Goal: Check status: Check status

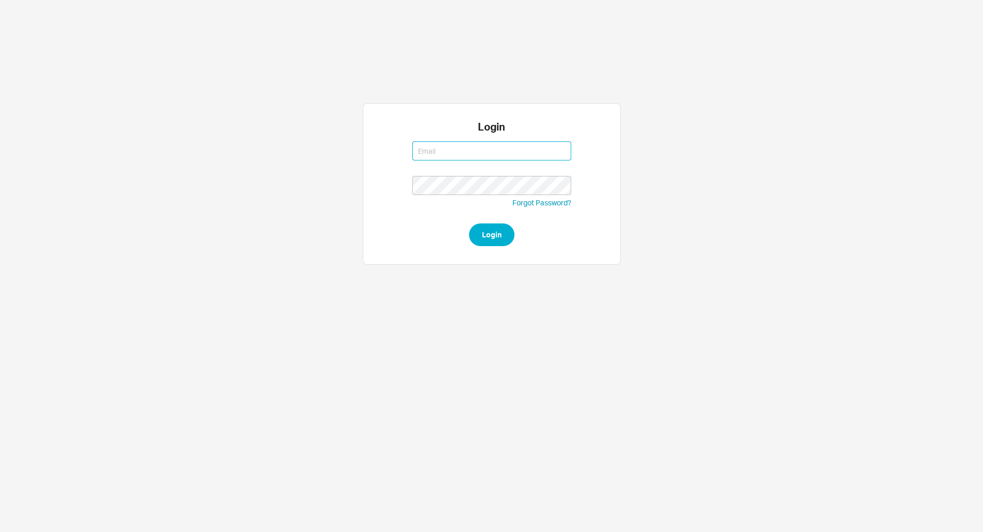
click at [469, 223] on button "Login" at bounding box center [491, 234] width 45 height 23
type input "issac@asbathnj.com"
click at [469, 223] on button "Login" at bounding box center [491, 234] width 45 height 23
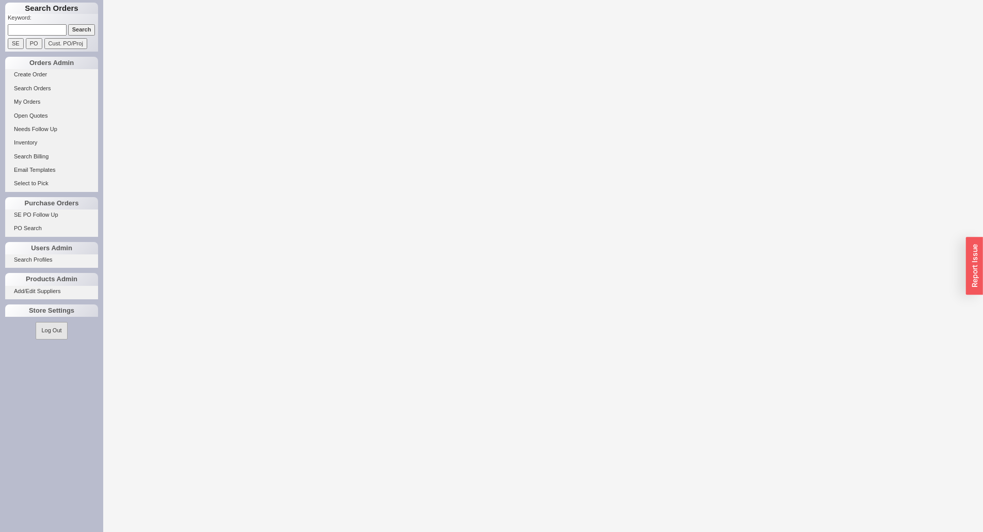
click at [40, 30] on input at bounding box center [37, 29] width 59 height 11
paste input "940016"
type input "940016"
click at [68, 24] on input "Search" at bounding box center [81, 29] width 27 height 11
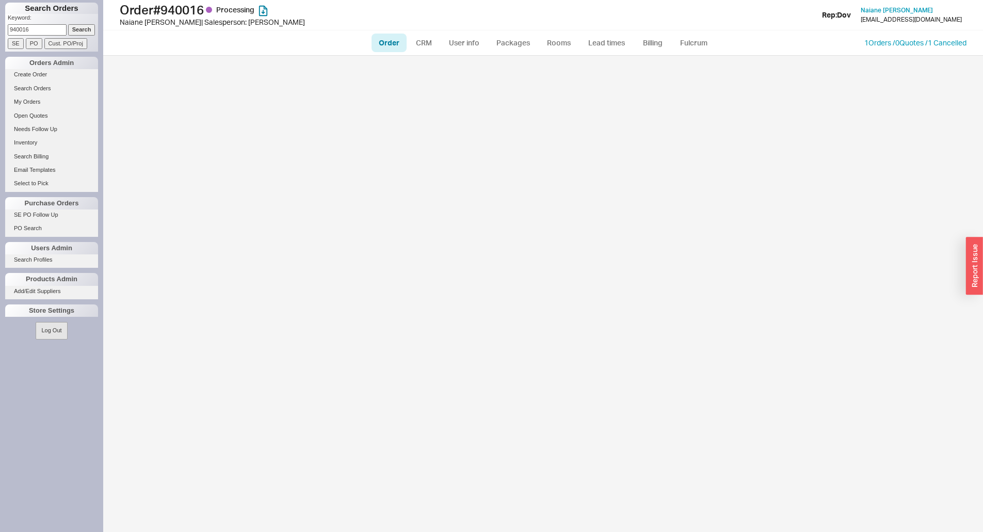
select select "LOW"
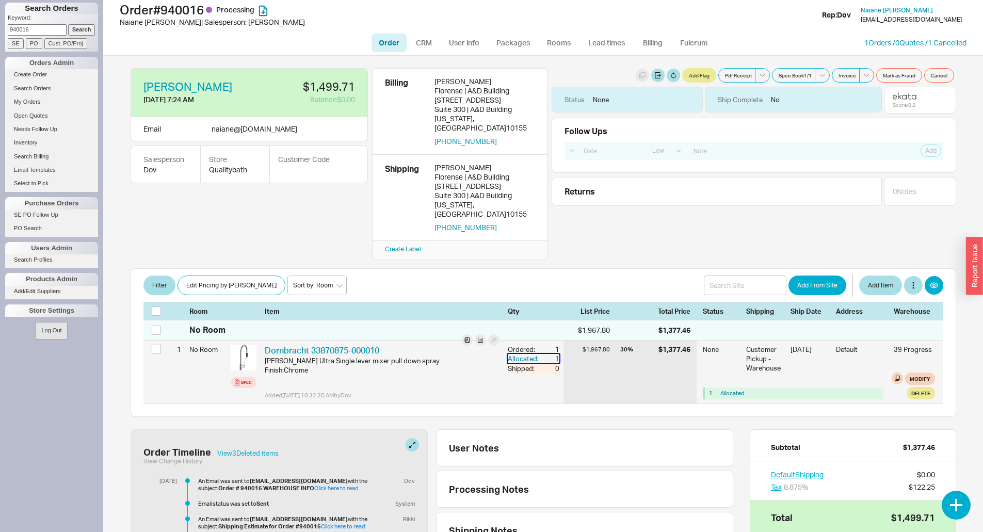
click at [530, 354] on div "Allocated:" at bounding box center [524, 358] width 33 height 9
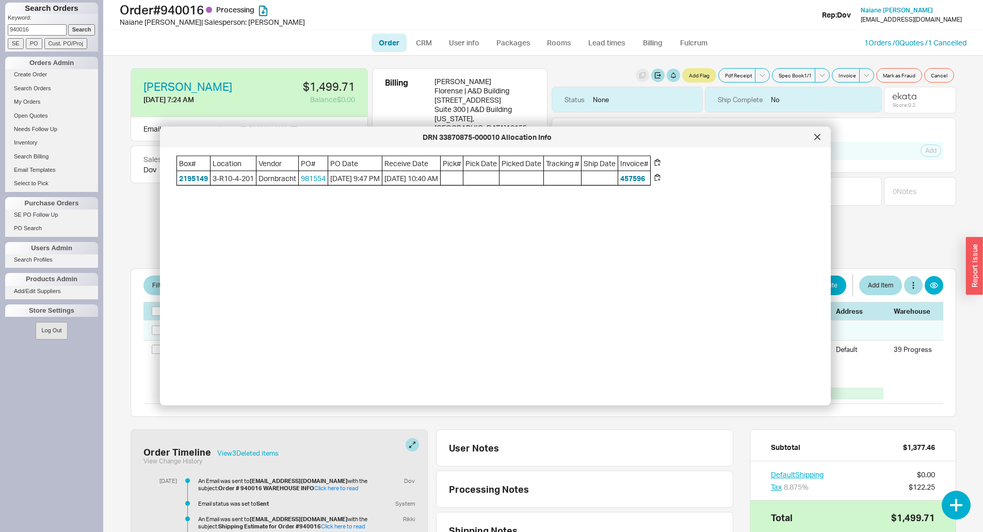
click at [217, 182] on span "3-R10-4-201" at bounding box center [232, 178] width 45 height 14
click at [198, 176] on button "2195149" at bounding box center [193, 178] width 29 height 10
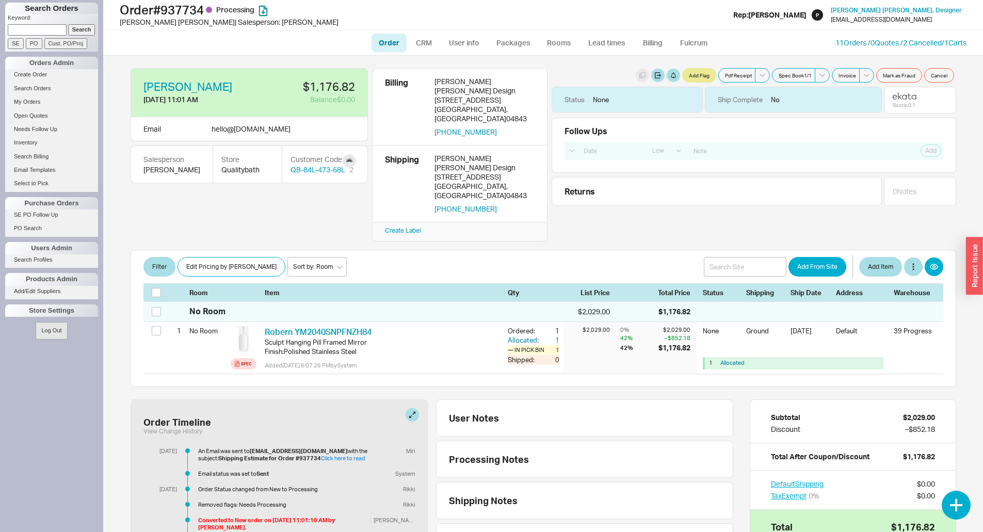
select select "LOW"
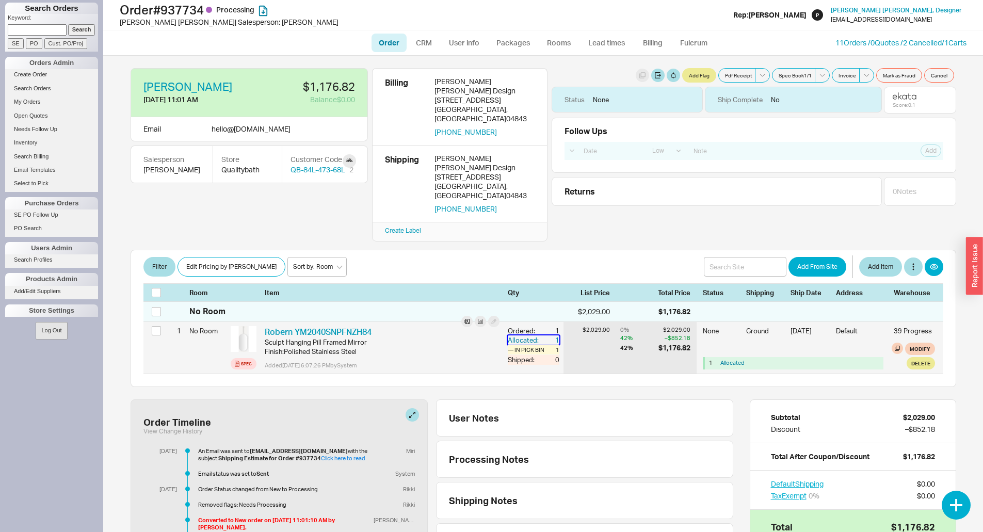
click at [518, 335] on div "Allocated:" at bounding box center [524, 339] width 33 height 9
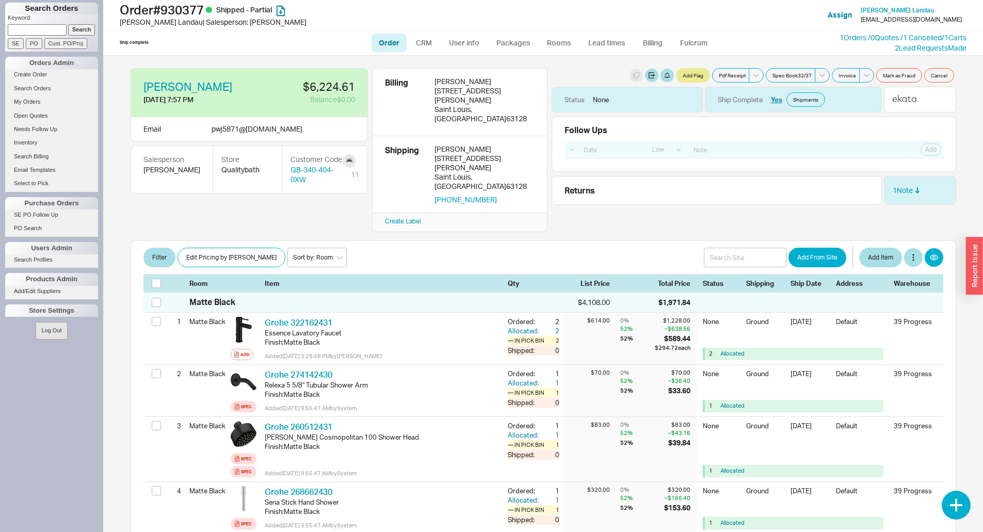
select select "LOW"
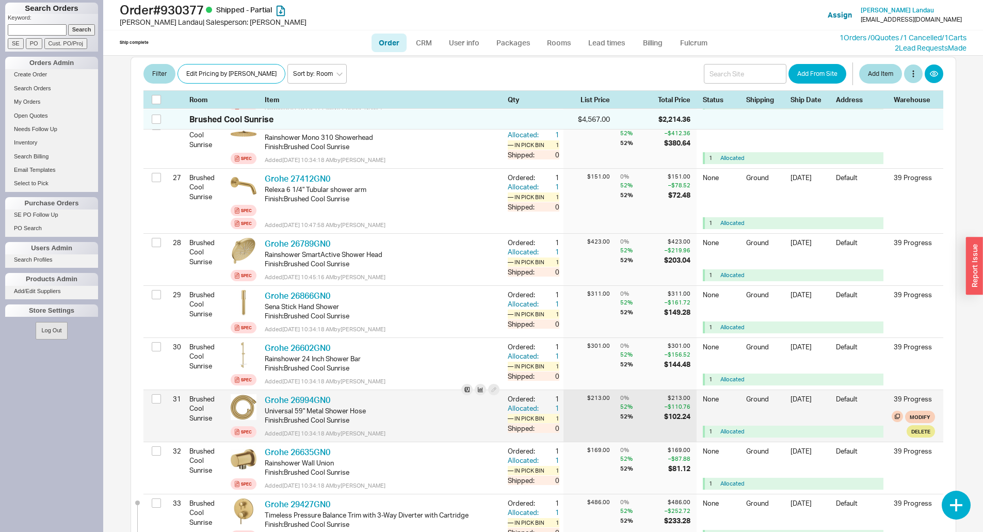
scroll to position [1909, 0]
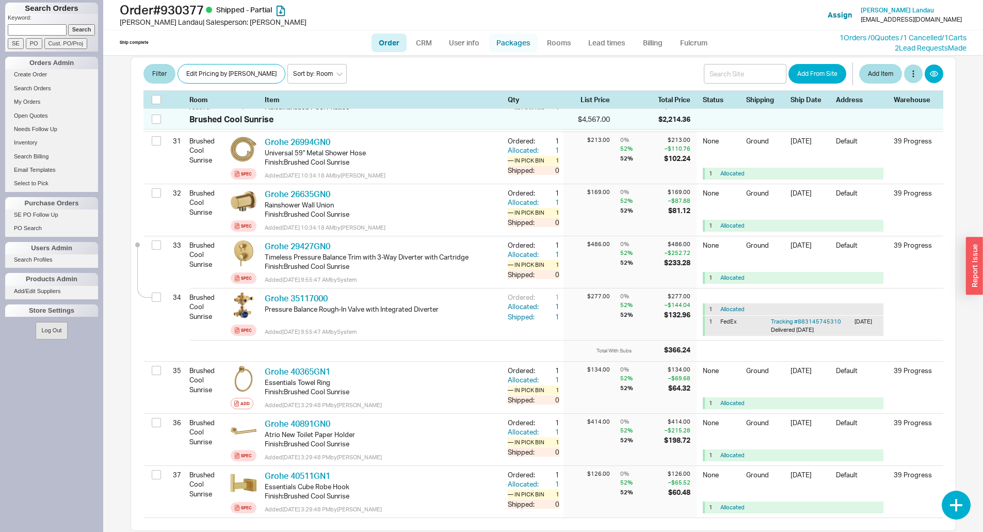
click at [521, 41] on link "Packages" at bounding box center [513, 43] width 48 height 19
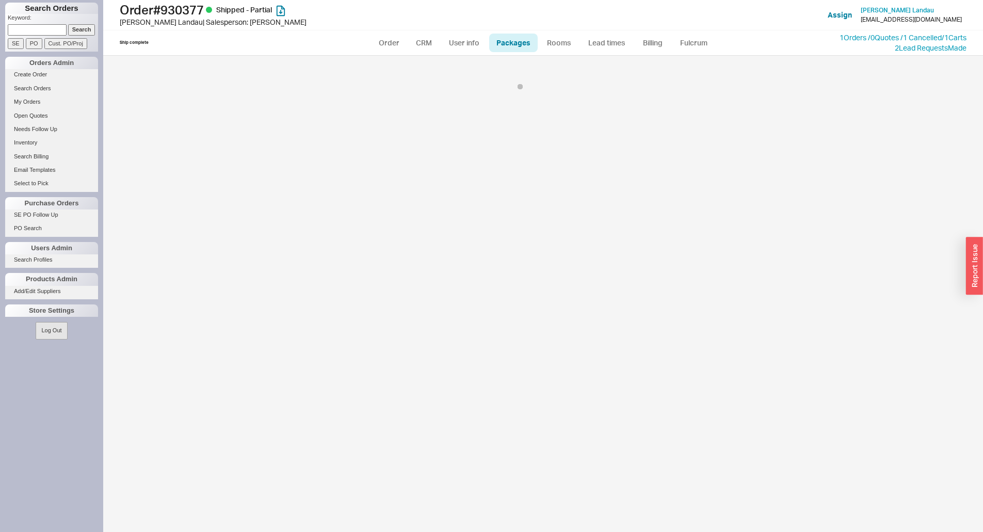
select select "1"
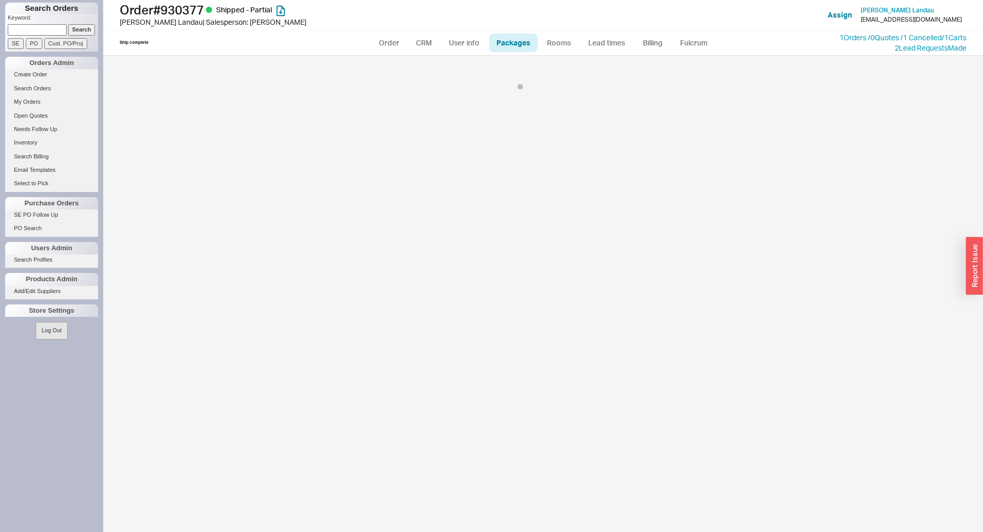
select select "1"
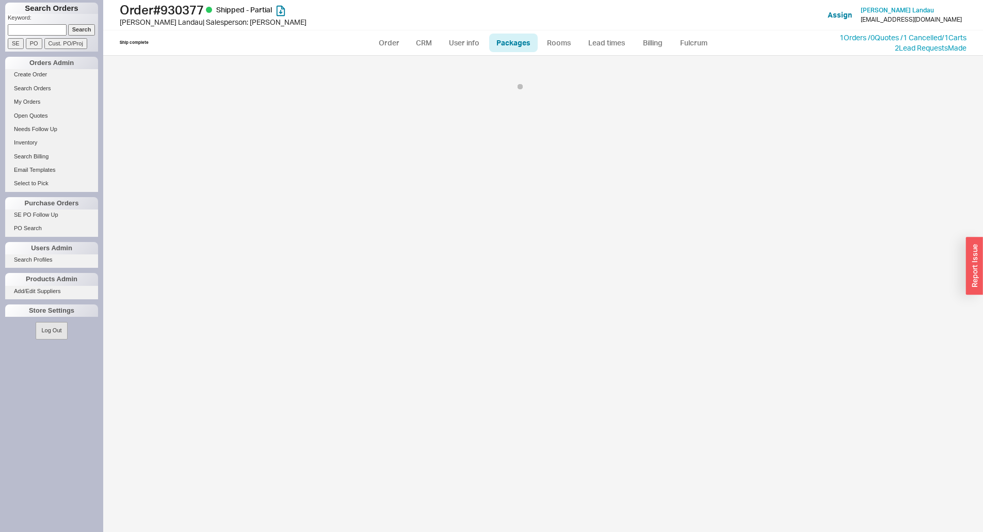
select select "1"
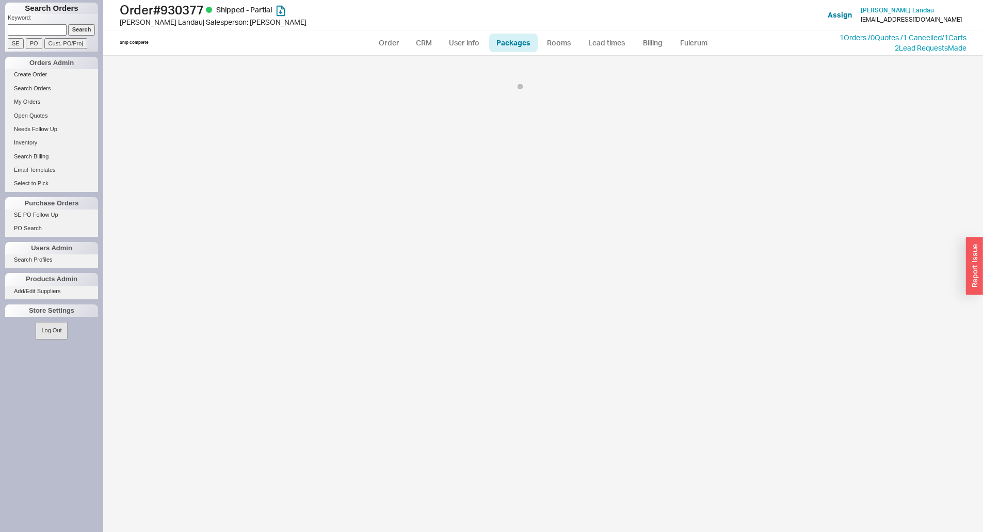
select select "1"
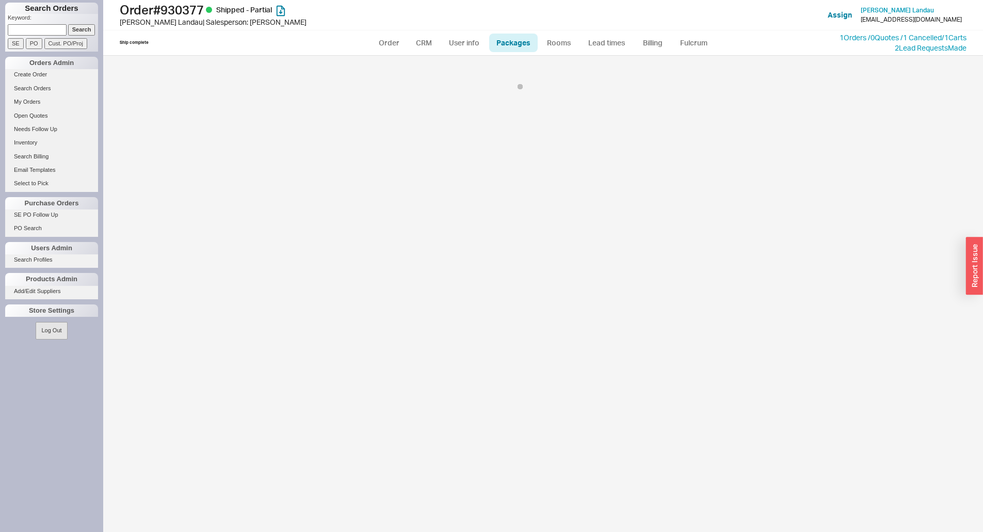
select select "1"
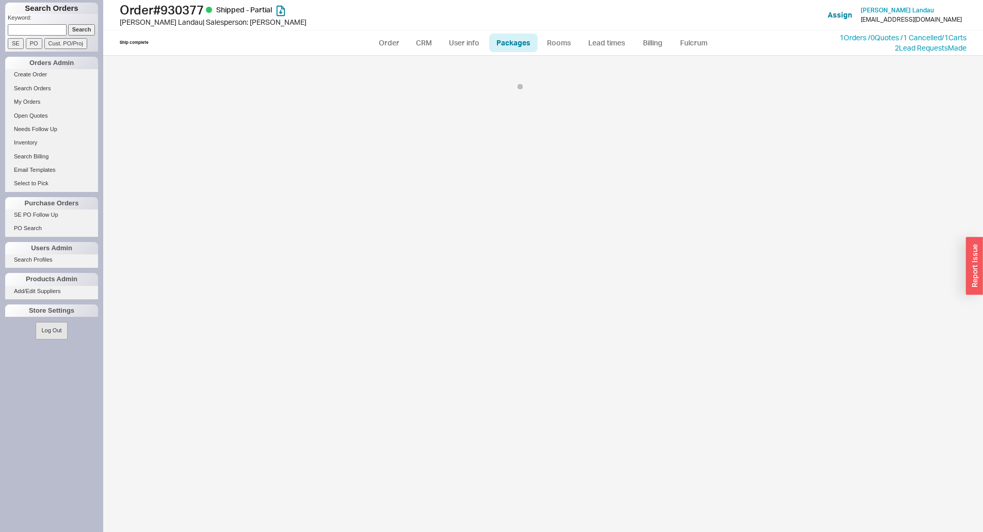
select select "1"
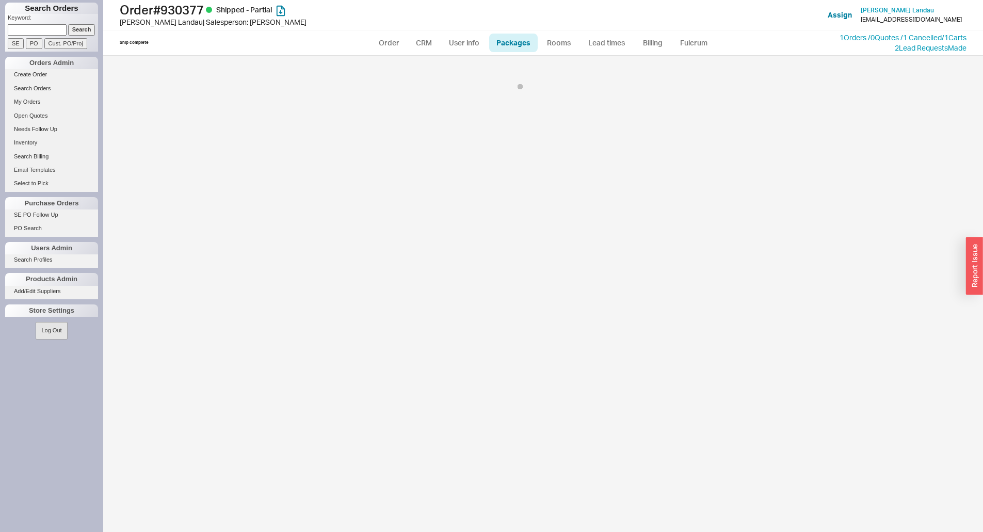
select select "1"
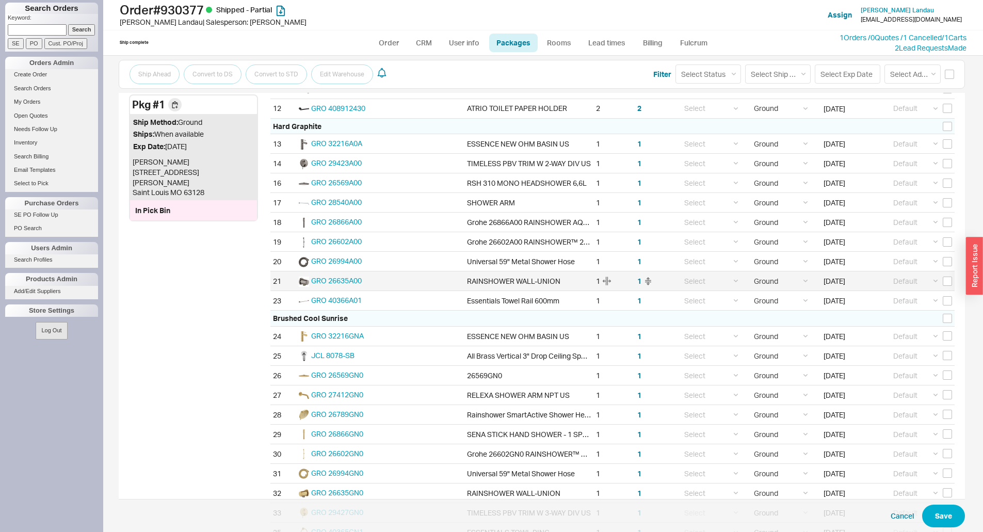
scroll to position [567, 0]
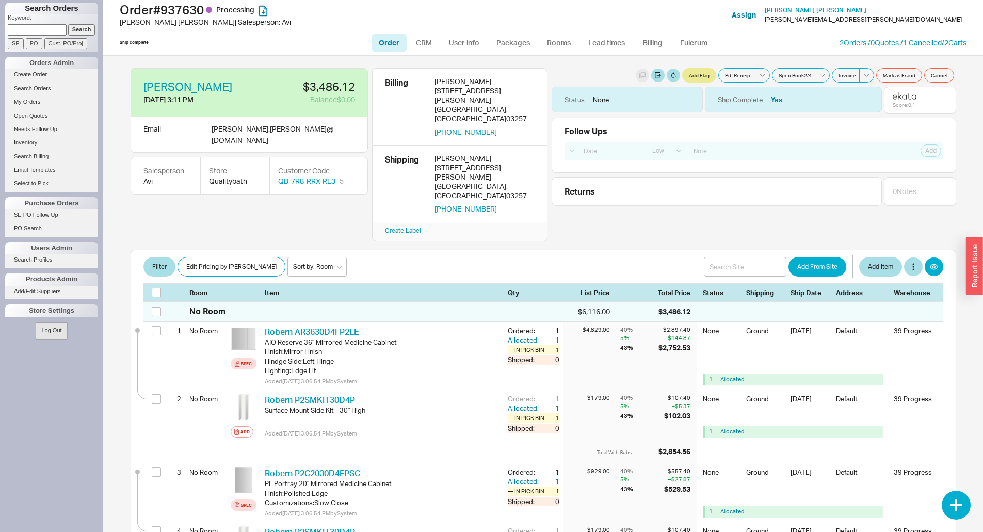
select select "LOW"
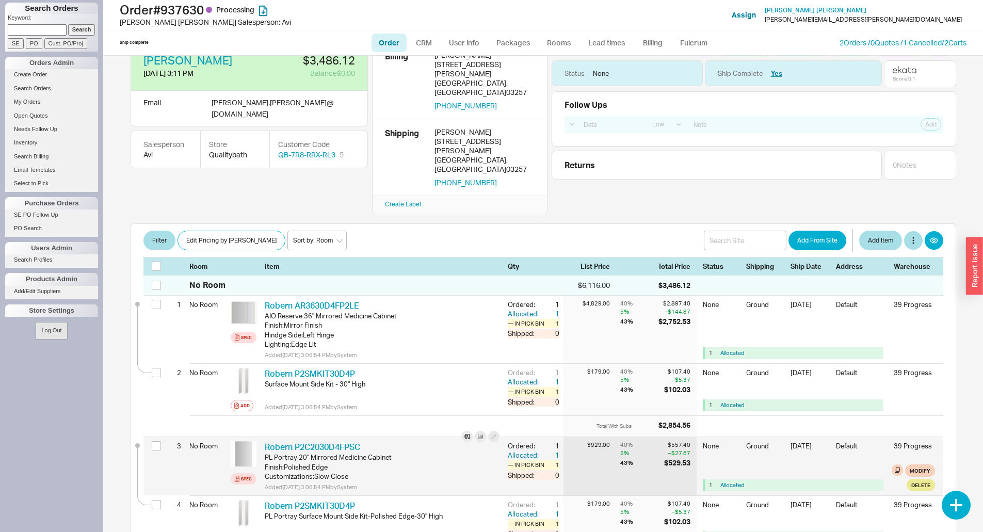
scroll to position [52, 0]
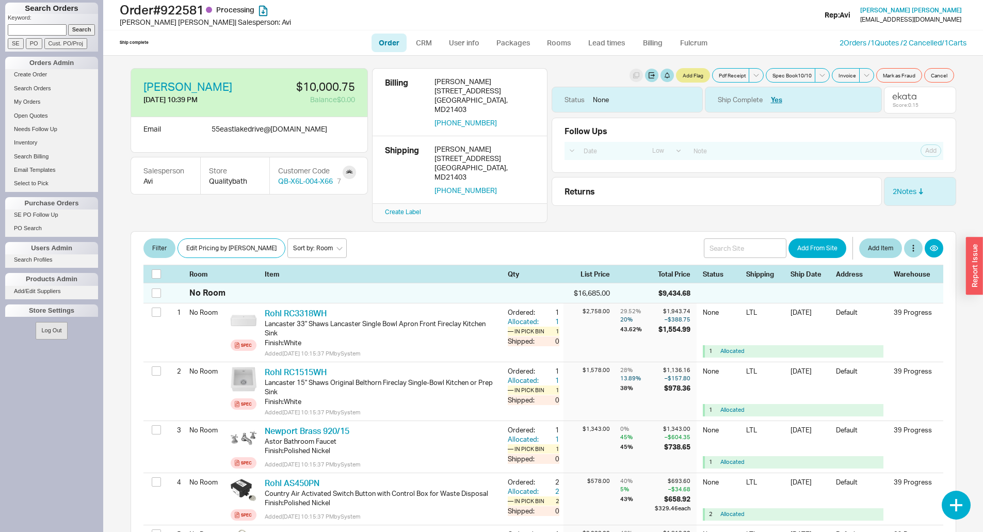
select select "LOW"
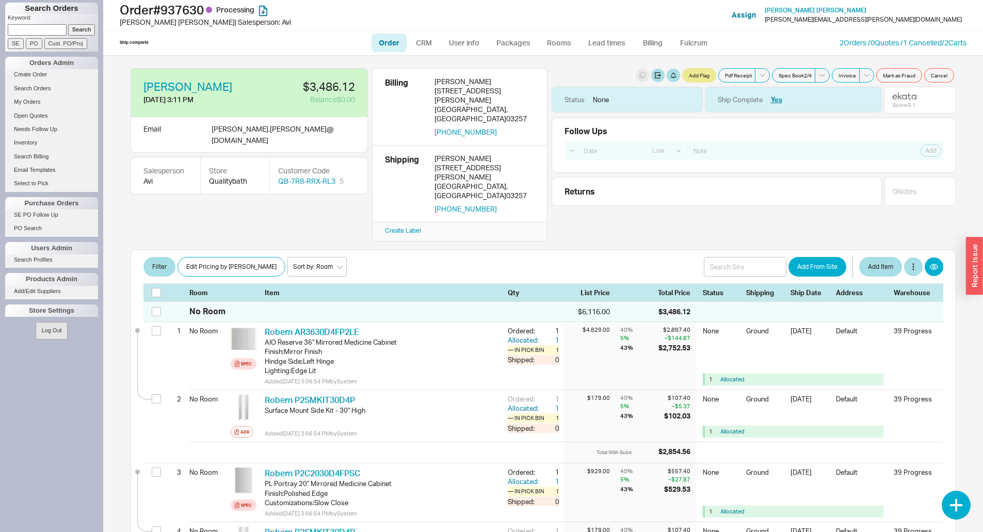
select select "LOW"
